Goal: Task Accomplishment & Management: Use online tool/utility

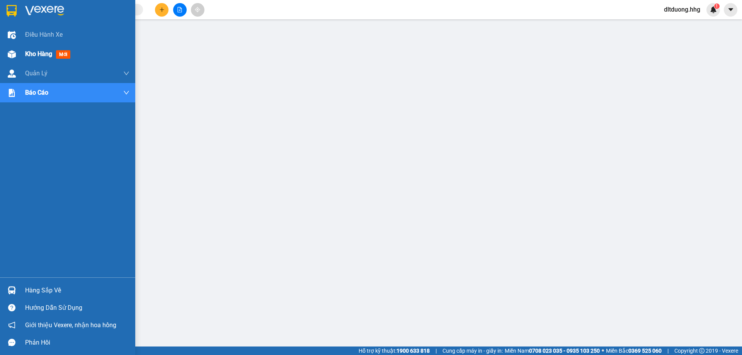
click at [32, 54] on span "Kho hàng" at bounding box center [38, 53] width 27 height 7
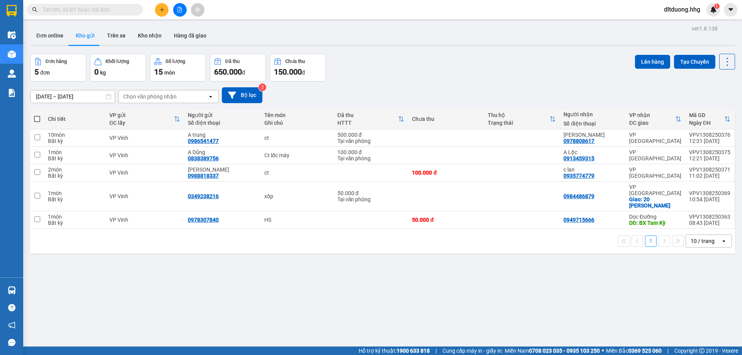
click at [696, 11] on span "dltduong.hhg" at bounding box center [682, 10] width 49 height 10
click at [678, 24] on span "Đăng xuất" at bounding box center [685, 24] width 34 height 8
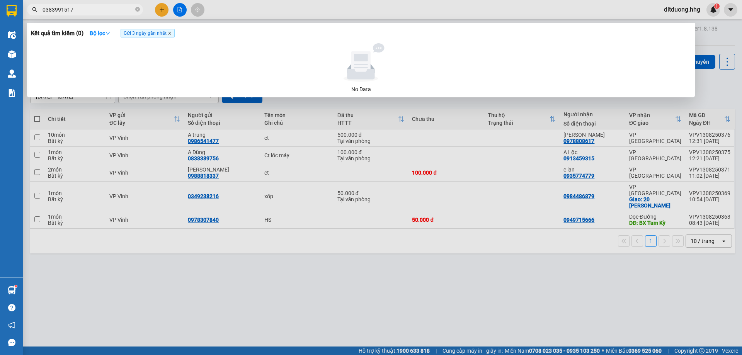
type input "0383991517"
click at [170, 35] on icon "close" at bounding box center [169, 33] width 3 height 3
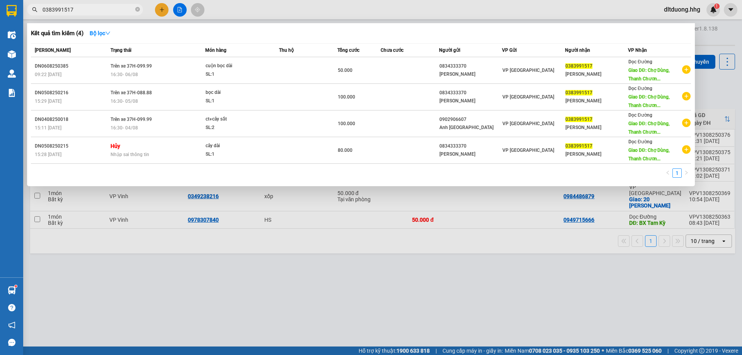
click at [493, 8] on div at bounding box center [371, 177] width 742 height 355
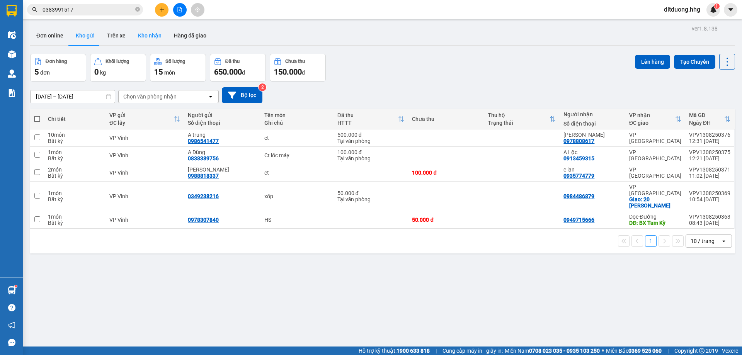
click at [152, 36] on button "Kho nhận" at bounding box center [150, 35] width 36 height 19
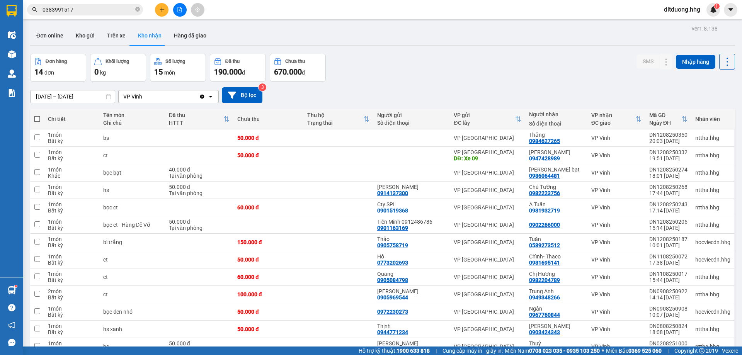
click at [676, 8] on span "dltduong.hhg" at bounding box center [682, 10] width 49 height 10
click at [676, 23] on span "Đăng xuất" at bounding box center [685, 24] width 34 height 8
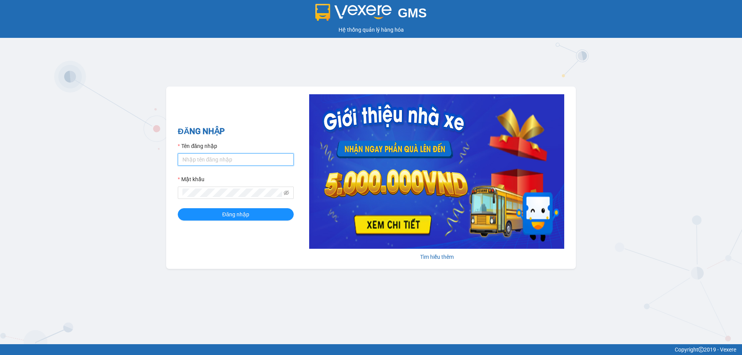
click at [209, 158] on input "Tên đăng nhập" at bounding box center [236, 159] width 116 height 12
type input "nttho.hhg"
click at [178, 208] on button "Đăng nhập" at bounding box center [236, 214] width 116 height 12
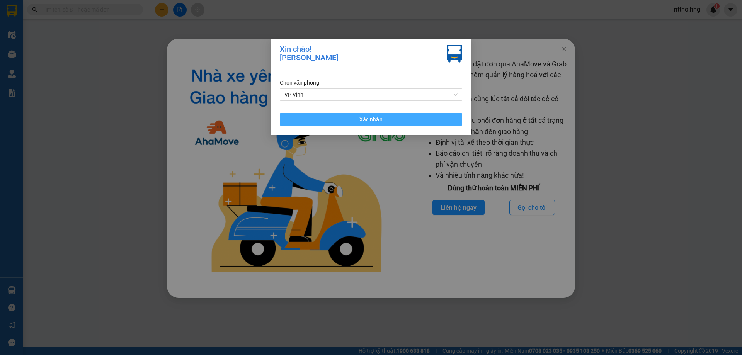
click at [389, 118] on button "Xác nhận" at bounding box center [371, 119] width 182 height 12
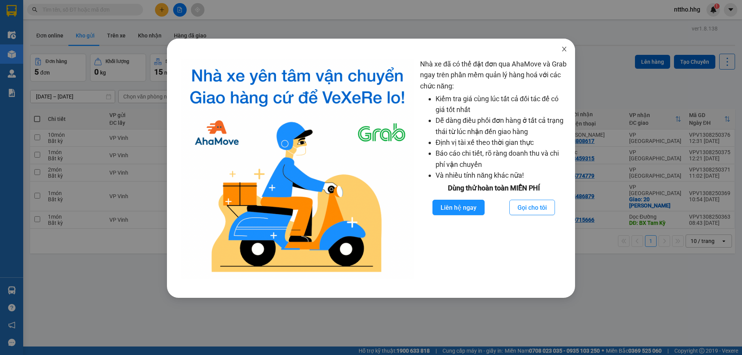
click at [564, 49] on icon "close" at bounding box center [564, 49] width 4 height 5
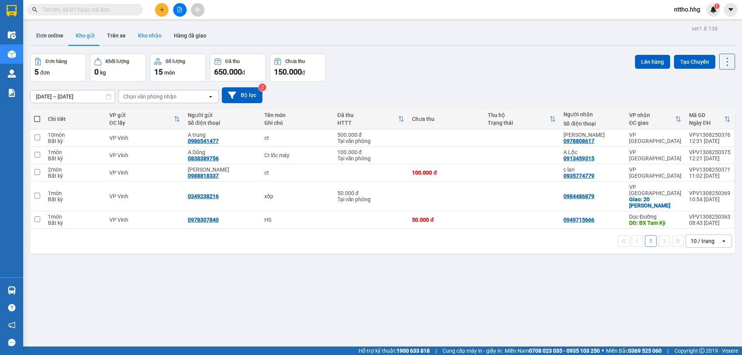
click at [144, 32] on button "Kho nhận" at bounding box center [150, 35] width 36 height 19
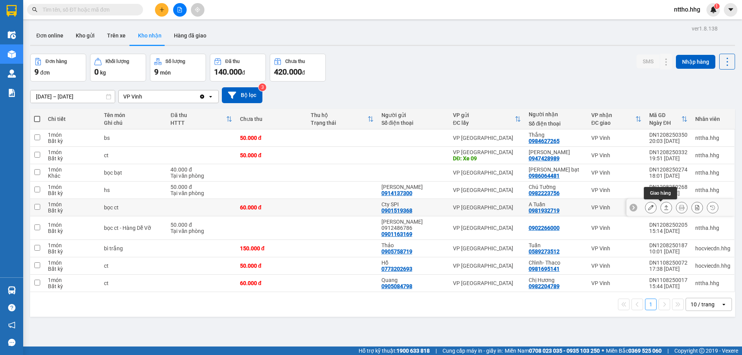
click at [648, 208] on icon at bounding box center [650, 207] width 5 height 5
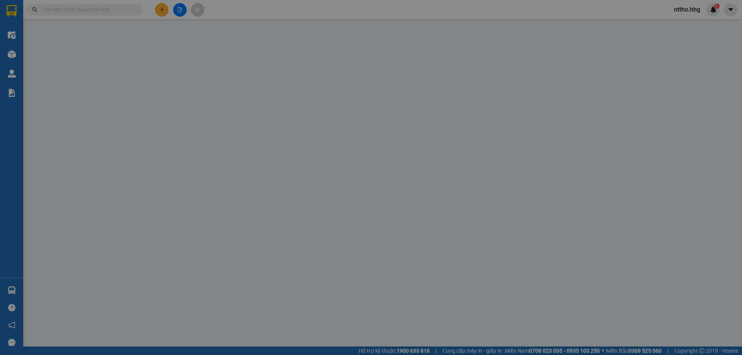
type input "0901519368"
type input "Cty SPI"
type input "0981932719"
type input "A Tuấn"
type input "60.000"
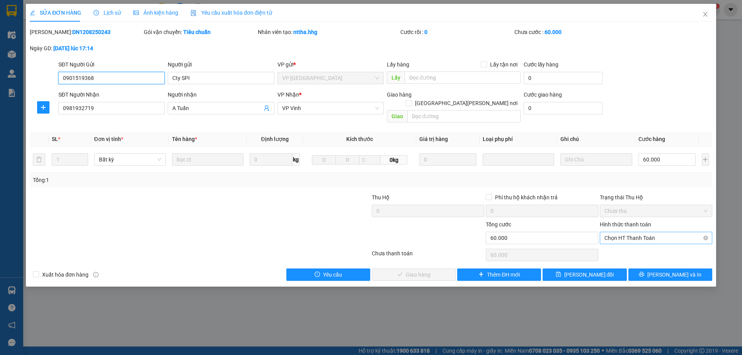
click at [657, 232] on span "Chọn HT Thanh Toán" at bounding box center [655, 238] width 103 height 12
click at [639, 248] on div "Tại văn phòng" at bounding box center [655, 245] width 103 height 8
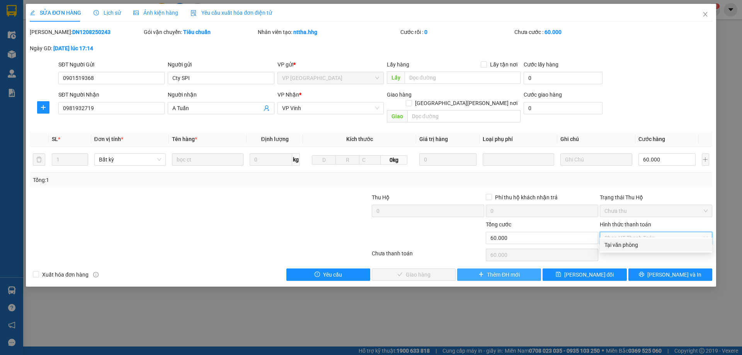
type input "0"
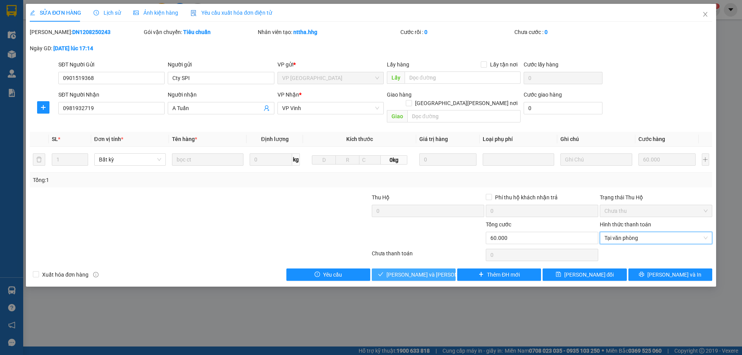
click at [413, 270] on span "[PERSON_NAME] và [PERSON_NAME] hàng" at bounding box center [438, 274] width 104 height 8
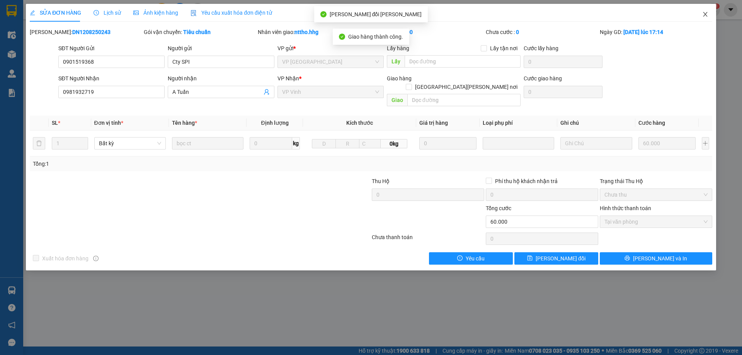
click at [704, 14] on icon "close" at bounding box center [705, 14] width 4 height 5
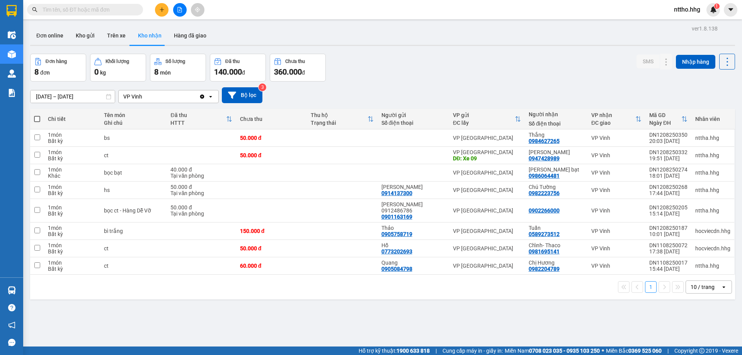
click at [703, 283] on div "10 / trang" at bounding box center [702, 287] width 24 height 8
click at [702, 266] on span "100 / trang" at bounding box center [700, 264] width 28 height 8
click at [189, 41] on button "Hàng đã giao" at bounding box center [190, 35] width 45 height 19
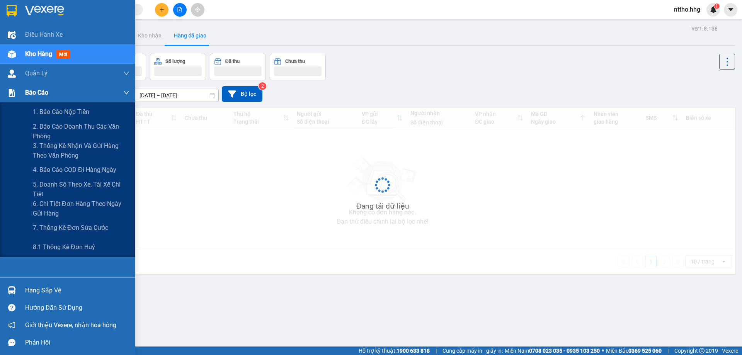
click at [17, 98] on div at bounding box center [12, 93] width 14 height 14
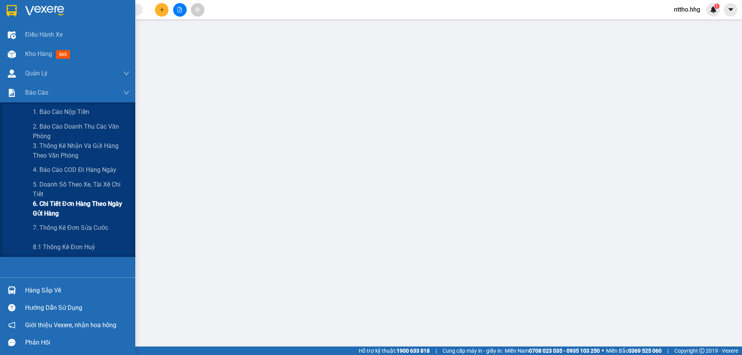
click at [47, 215] on span "6. Chi tiết đơn hàng theo ngày gửi hàng" at bounding box center [81, 208] width 97 height 19
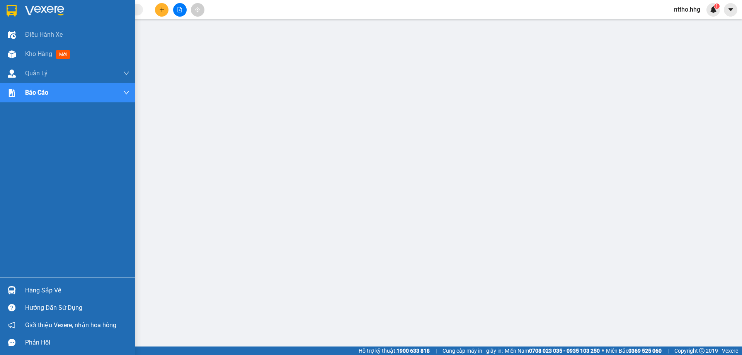
click at [10, 12] on img at bounding box center [12, 11] width 10 height 12
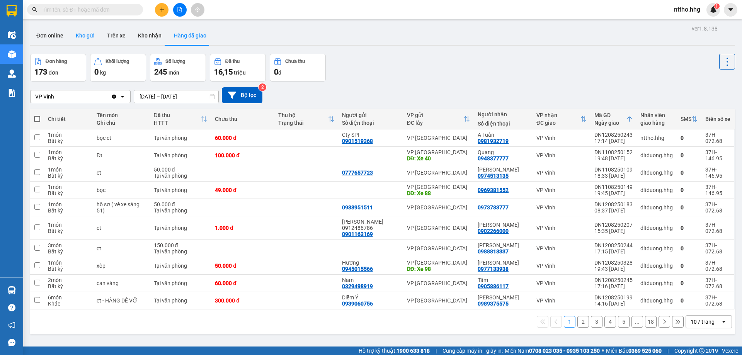
click at [79, 40] on button "Kho gửi" at bounding box center [85, 35] width 31 height 19
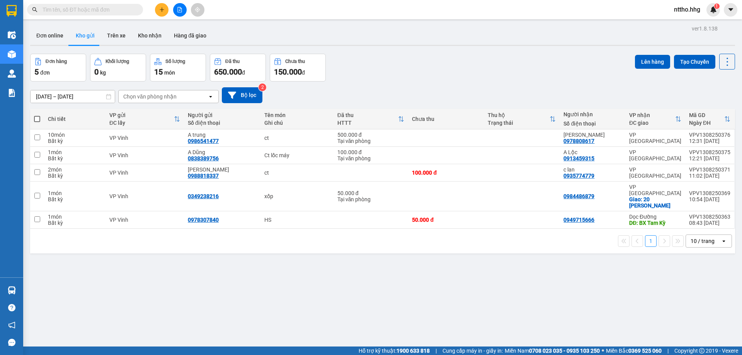
click at [698, 242] on div "1 10 / trang open" at bounding box center [382, 241] width 705 height 25
click at [700, 241] on div "10 / trang" at bounding box center [703, 241] width 35 height 12
drag, startPoint x: 699, startPoint y: 321, endPoint x: 634, endPoint y: 279, distance: 77.4
click at [699, 320] on span "100 / trang" at bounding box center [700, 321] width 28 height 8
